Goal: Ask a question

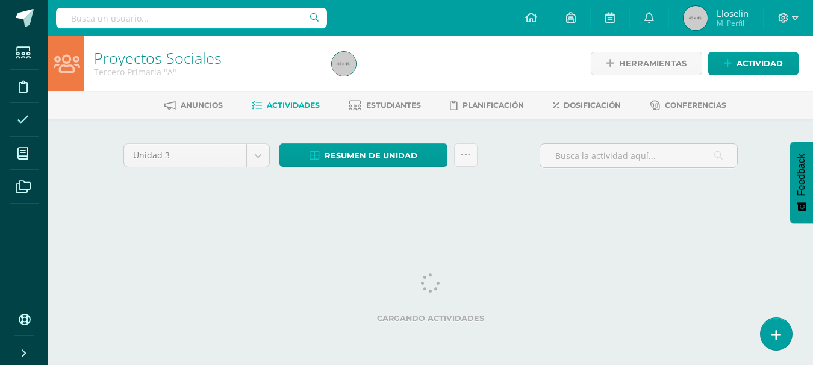
click at [23, 122] on icon at bounding box center [23, 120] width 12 height 12
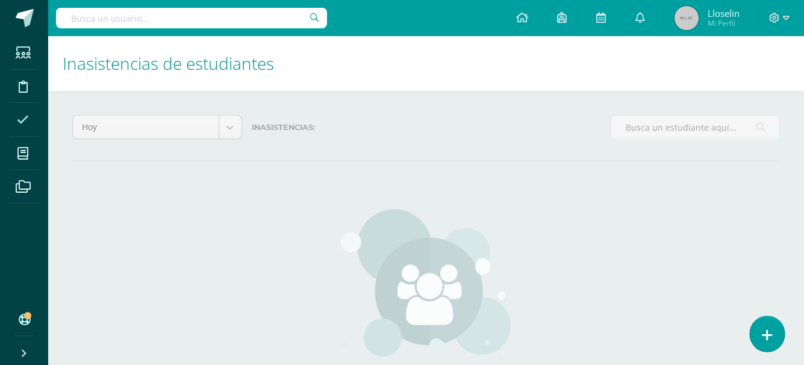
click at [766, 318] on link at bounding box center [766, 333] width 34 height 35
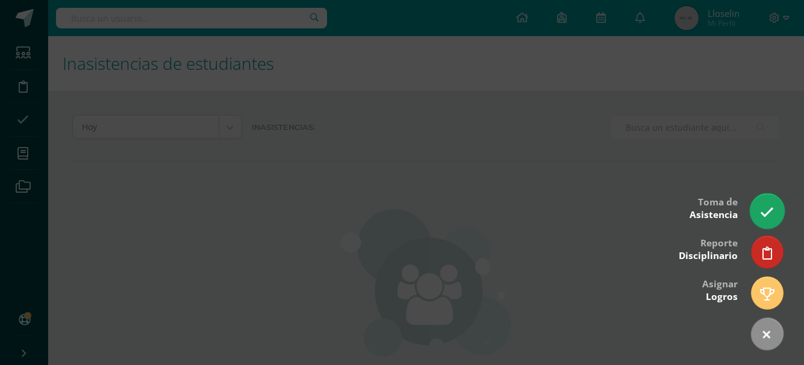
click at [777, 200] on link at bounding box center [766, 210] width 34 height 35
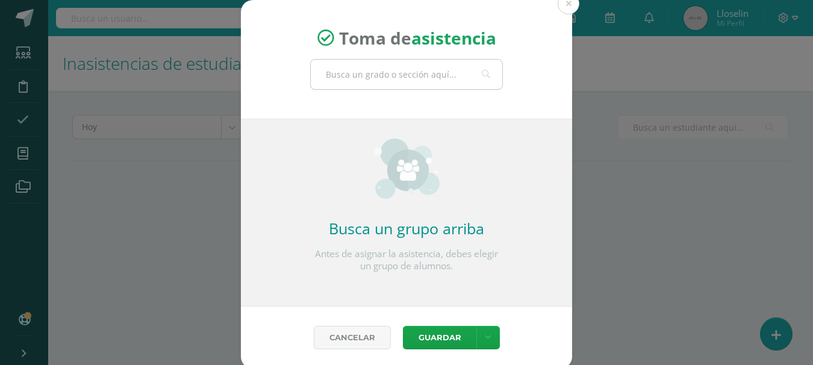
drag, startPoint x: 777, startPoint y: 200, endPoint x: 408, endPoint y: 70, distance: 391.0
click at [408, 70] on input "text" at bounding box center [406, 74] width 191 height 29
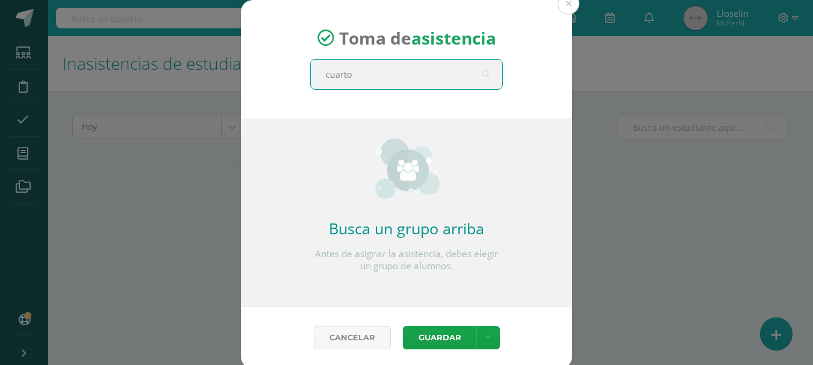
type input "cuarto a"
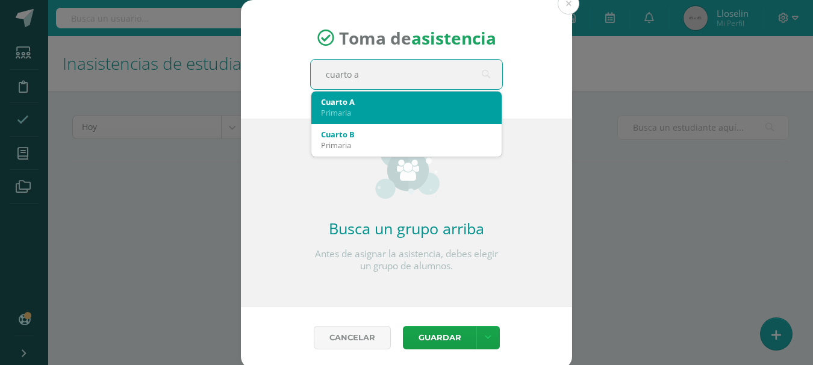
click at [386, 117] on div "Primaria" at bounding box center [406, 112] width 171 height 11
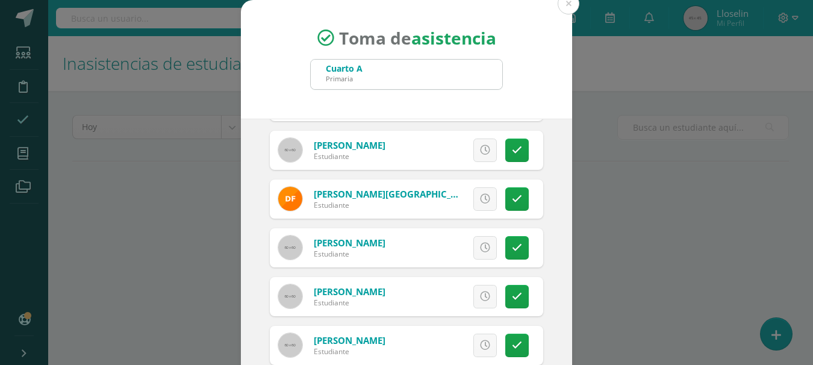
scroll to position [297, 0]
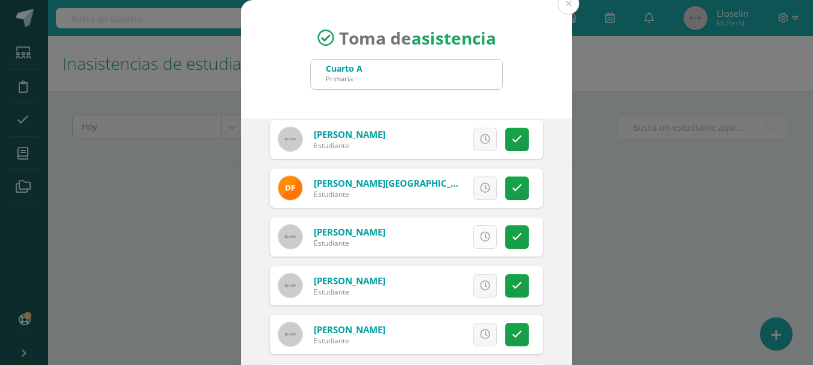
click at [473, 231] on link at bounding box center [484, 236] width 23 height 23
